Goal: Task Accomplishment & Management: Use online tool/utility

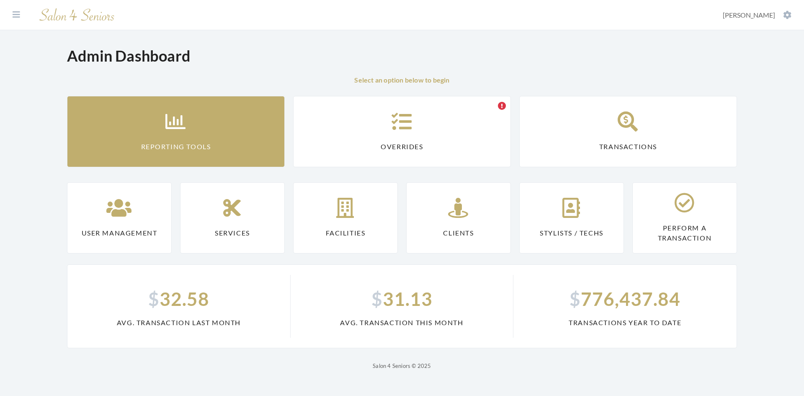
click at [201, 134] on link "Reporting Tools" at bounding box center [176, 131] width 218 height 71
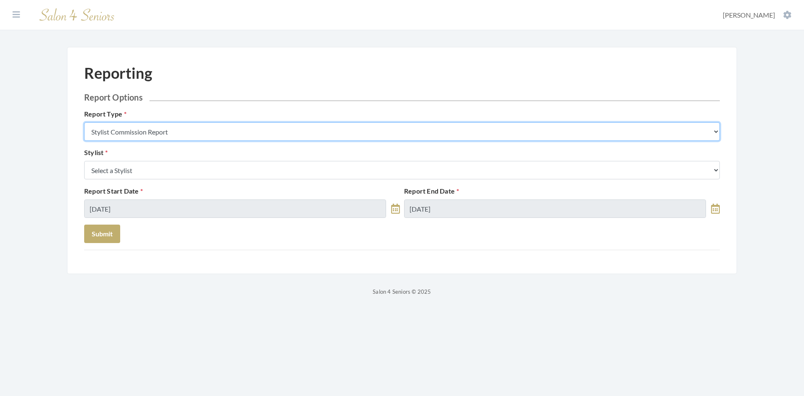
click at [199, 132] on select "Stylist Commission Report Tech Payroll Report Facility Billing Report Individua…" at bounding box center [401, 131] width 635 height 18
select select "individual"
click at [84, 122] on select "Stylist Commission Report Tech Payroll Report Facility Billing Report Individua…" at bounding box center [401, 131] width 635 height 18
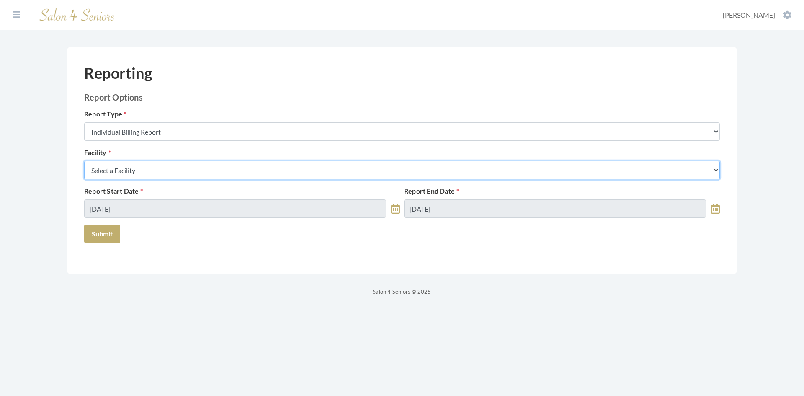
click at [185, 172] on select "Select a Facility [GEOGRAPHIC_DATA] [GEOGRAPHIC_DATA] [PERSON_NAME][GEOGRAPHIC_…" at bounding box center [401, 170] width 635 height 18
select select "46"
click at [84, 161] on select "Select a Facility [GEOGRAPHIC_DATA] [GEOGRAPHIC_DATA] [PERSON_NAME][GEOGRAPHIC_…" at bounding box center [401, 170] width 635 height 18
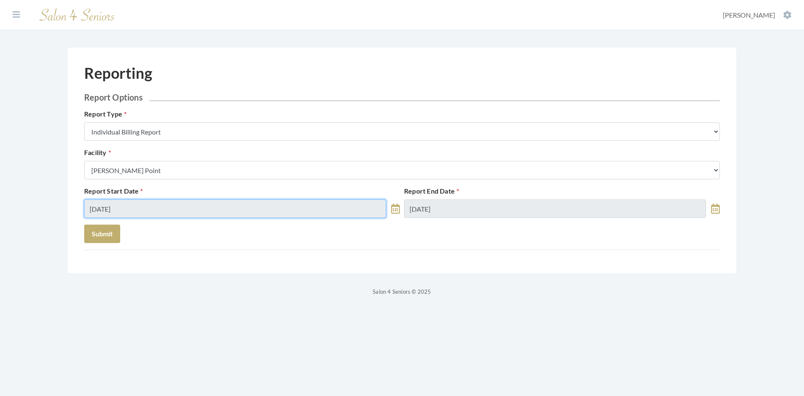
click at [184, 211] on input "[DATE]" at bounding box center [235, 208] width 302 height 18
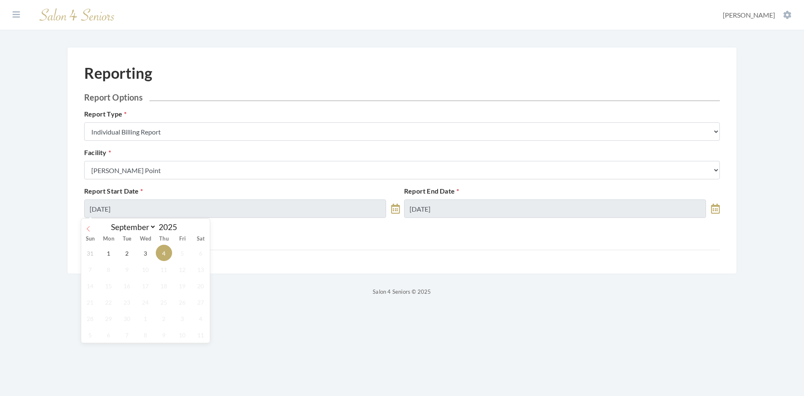
click at [89, 227] on icon at bounding box center [88, 229] width 6 height 6
select select "7"
click at [182, 250] on span "1" at bounding box center [182, 252] width 16 height 16
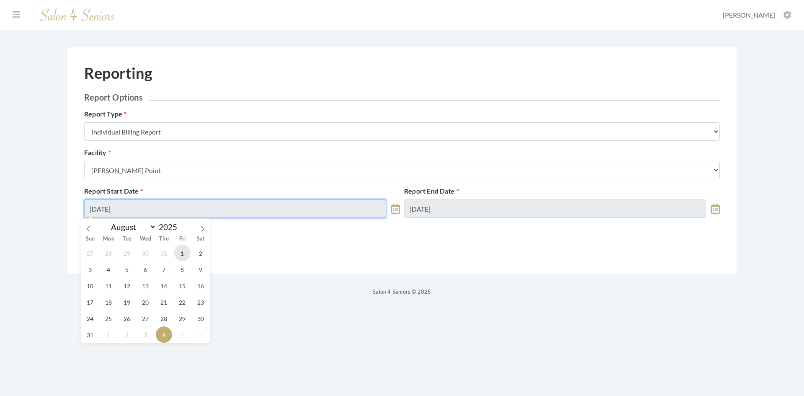
type input "08/01/2025"
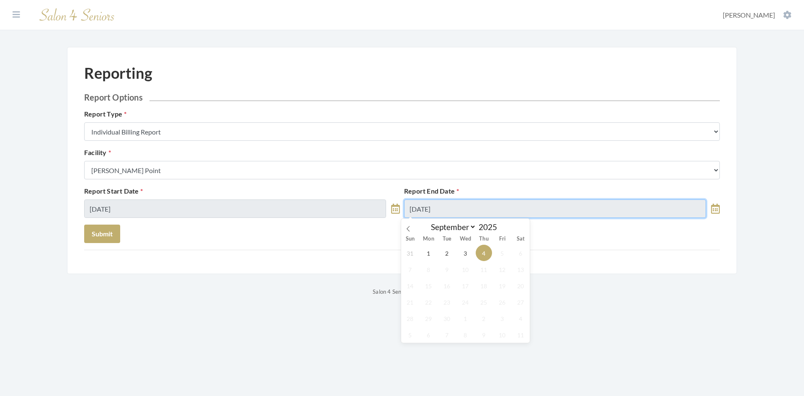
click at [464, 206] on input "09/04/2025" at bounding box center [555, 208] width 302 height 18
click at [406, 228] on icon at bounding box center [408, 229] width 6 height 6
select select "7"
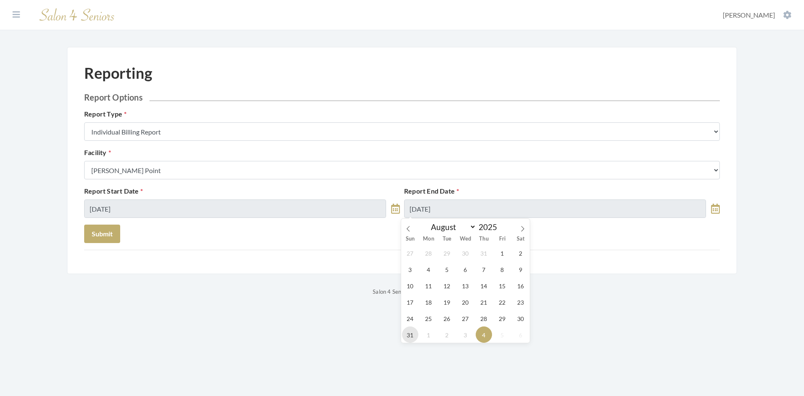
drag, startPoint x: 408, startPoint y: 334, endPoint x: 321, endPoint y: 285, distance: 99.9
click at [409, 332] on span "31" at bounding box center [410, 334] width 16 height 16
type input "08/31/2025"
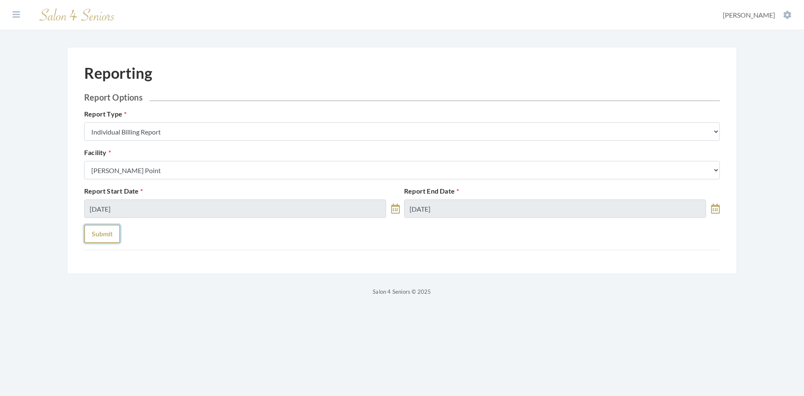
click at [107, 234] on button "Submit" at bounding box center [102, 233] width 36 height 18
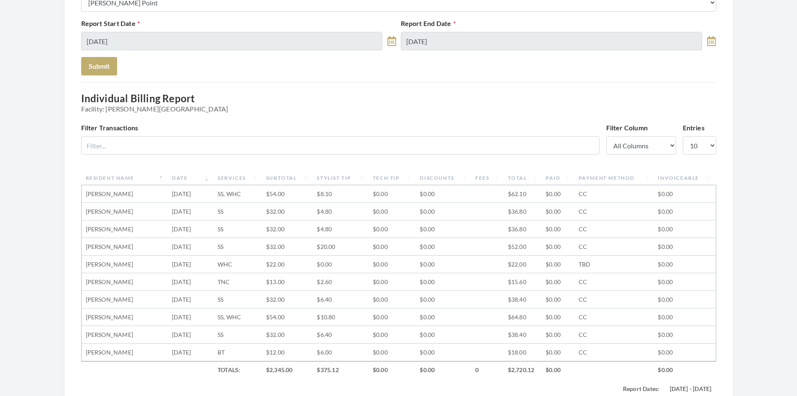
scroll to position [126, 0]
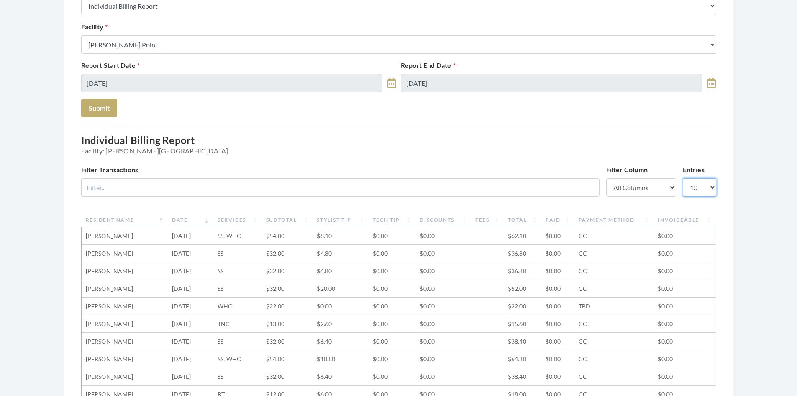
click at [715, 188] on select "10 25 50 100" at bounding box center [699, 187] width 33 height 18
select select "100"
click at [683, 178] on select "10 25 50 100" at bounding box center [699, 187] width 33 height 18
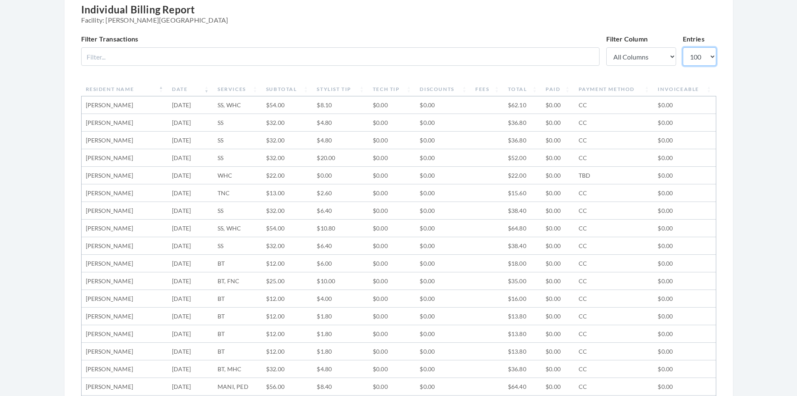
scroll to position [209, 0]
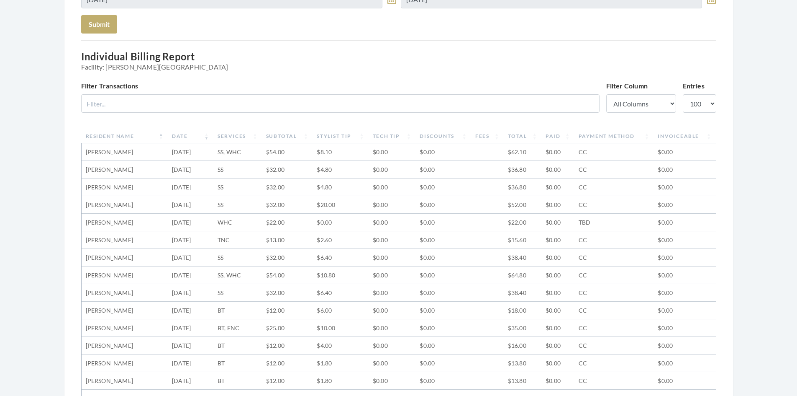
click at [166, 134] on th "Resident Name" at bounding box center [125, 136] width 87 height 14
click at [164, 137] on th "Resident Name" at bounding box center [125, 136] width 87 height 14
click at [162, 139] on th "Resident Name" at bounding box center [125, 136] width 87 height 14
click at [162, 137] on th "Resident Name" at bounding box center [125, 136] width 87 height 14
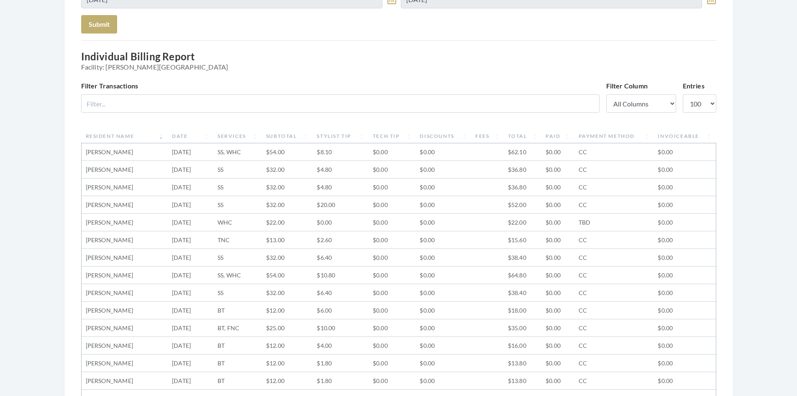
click at [162, 137] on th "Resident Name" at bounding box center [125, 136] width 87 height 14
click at [165, 135] on th "Resident Name" at bounding box center [125, 136] width 87 height 14
click at [163, 138] on th "Resident Name" at bounding box center [125, 136] width 87 height 14
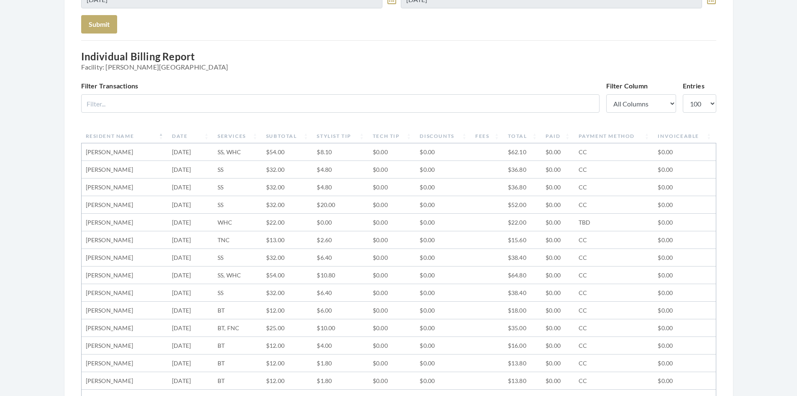
click at [163, 138] on th "Resident Name" at bounding box center [125, 136] width 87 height 14
click at [196, 133] on th "Date" at bounding box center [191, 136] width 46 height 14
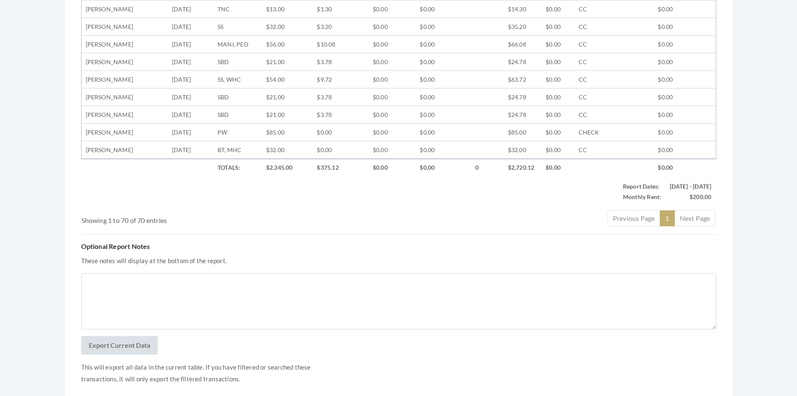
scroll to position [1472, 0]
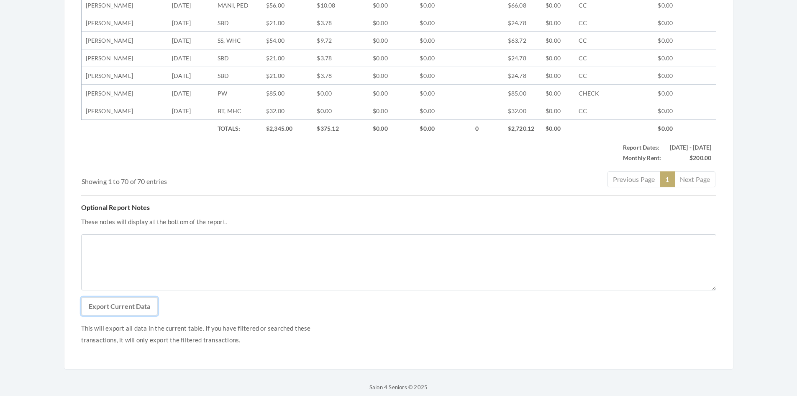
click at [115, 299] on button "Export Current Data" at bounding box center [119, 306] width 77 height 18
